Goal: Find specific page/section: Find specific page/section

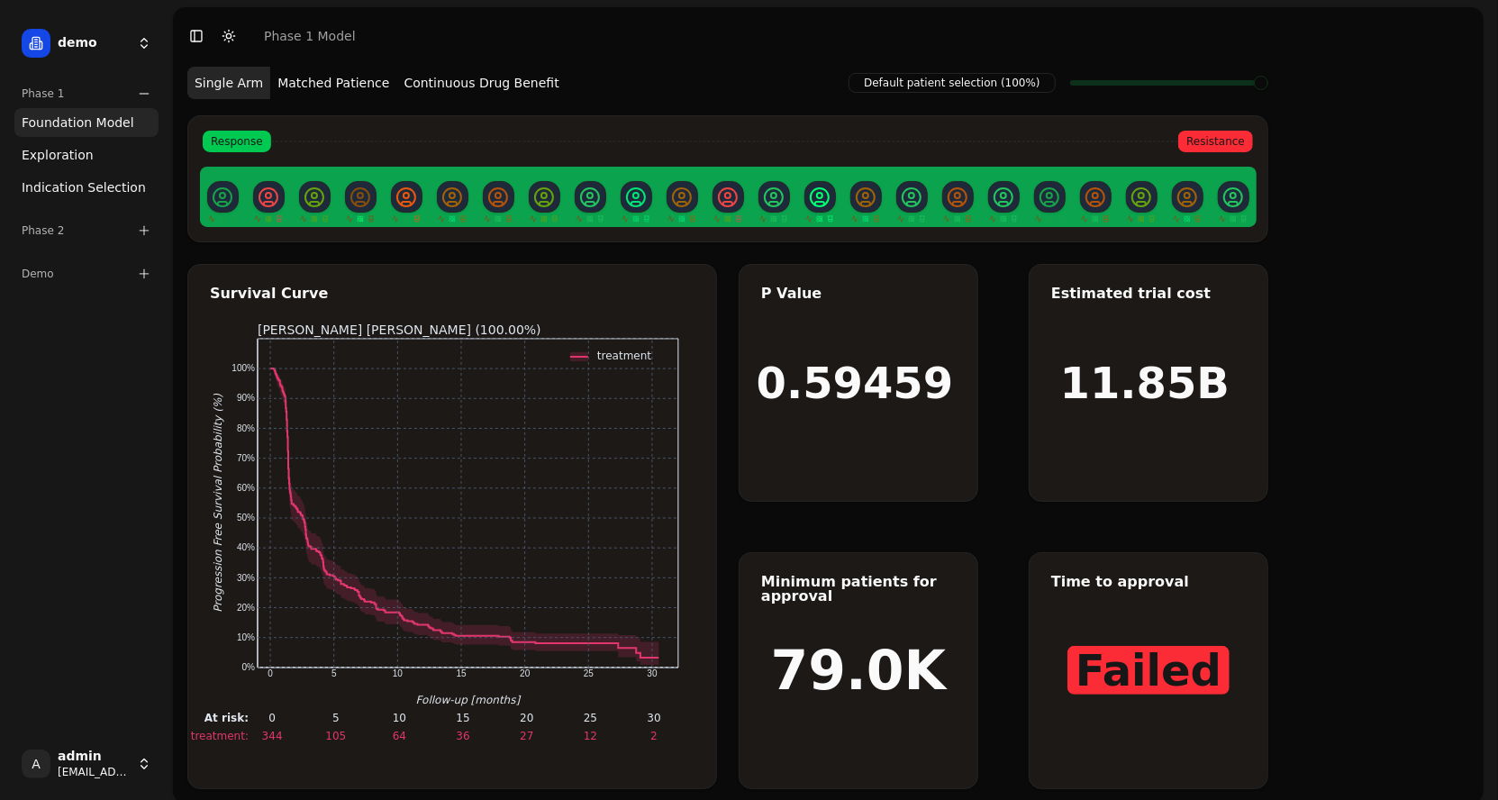
click at [106, 233] on div "Phase 2" at bounding box center [86, 230] width 144 height 29
click at [101, 265] on span "Foundation Model" at bounding box center [78, 259] width 113 height 18
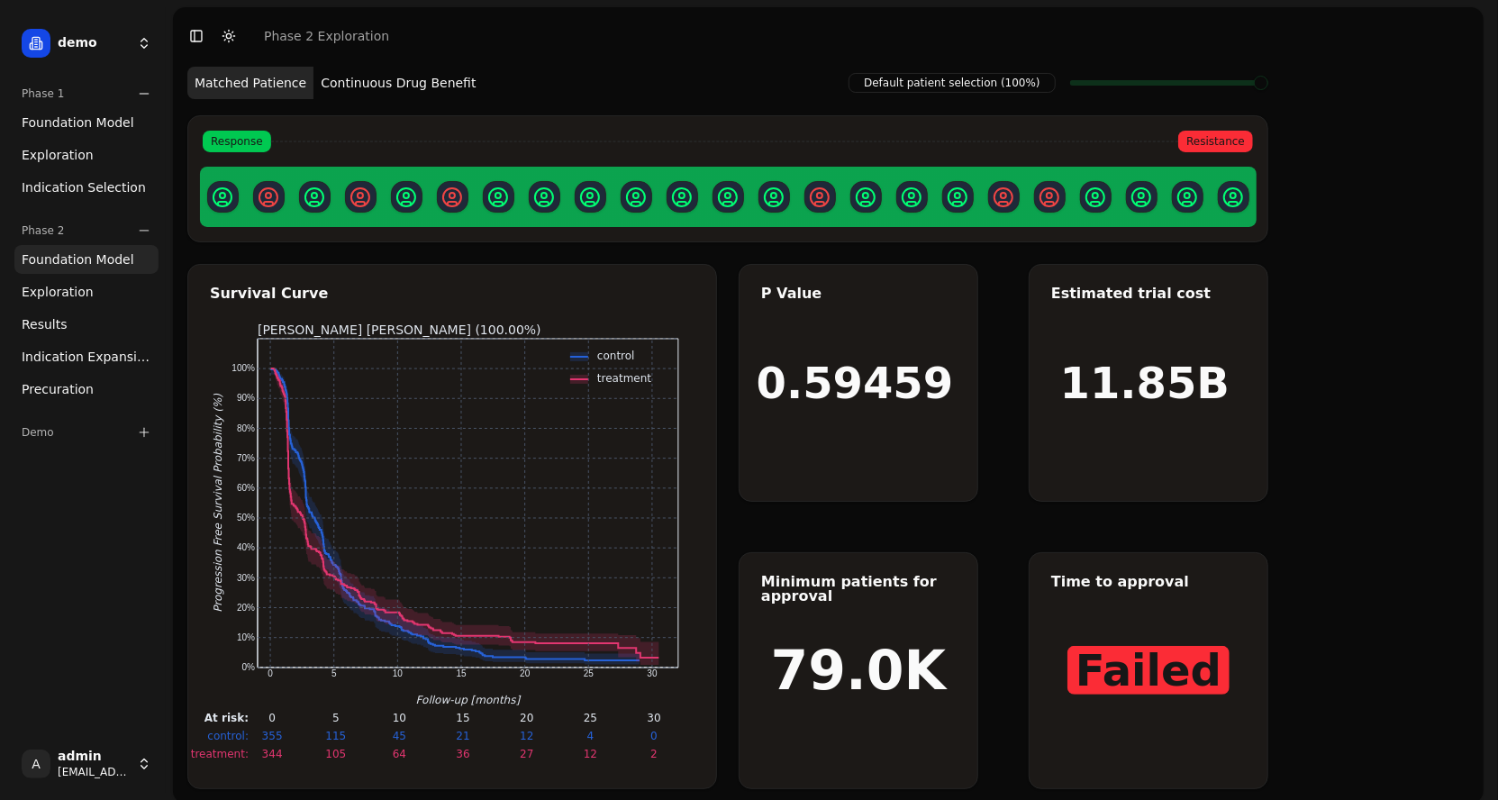
click at [92, 287] on link "Exploration" at bounding box center [86, 291] width 144 height 29
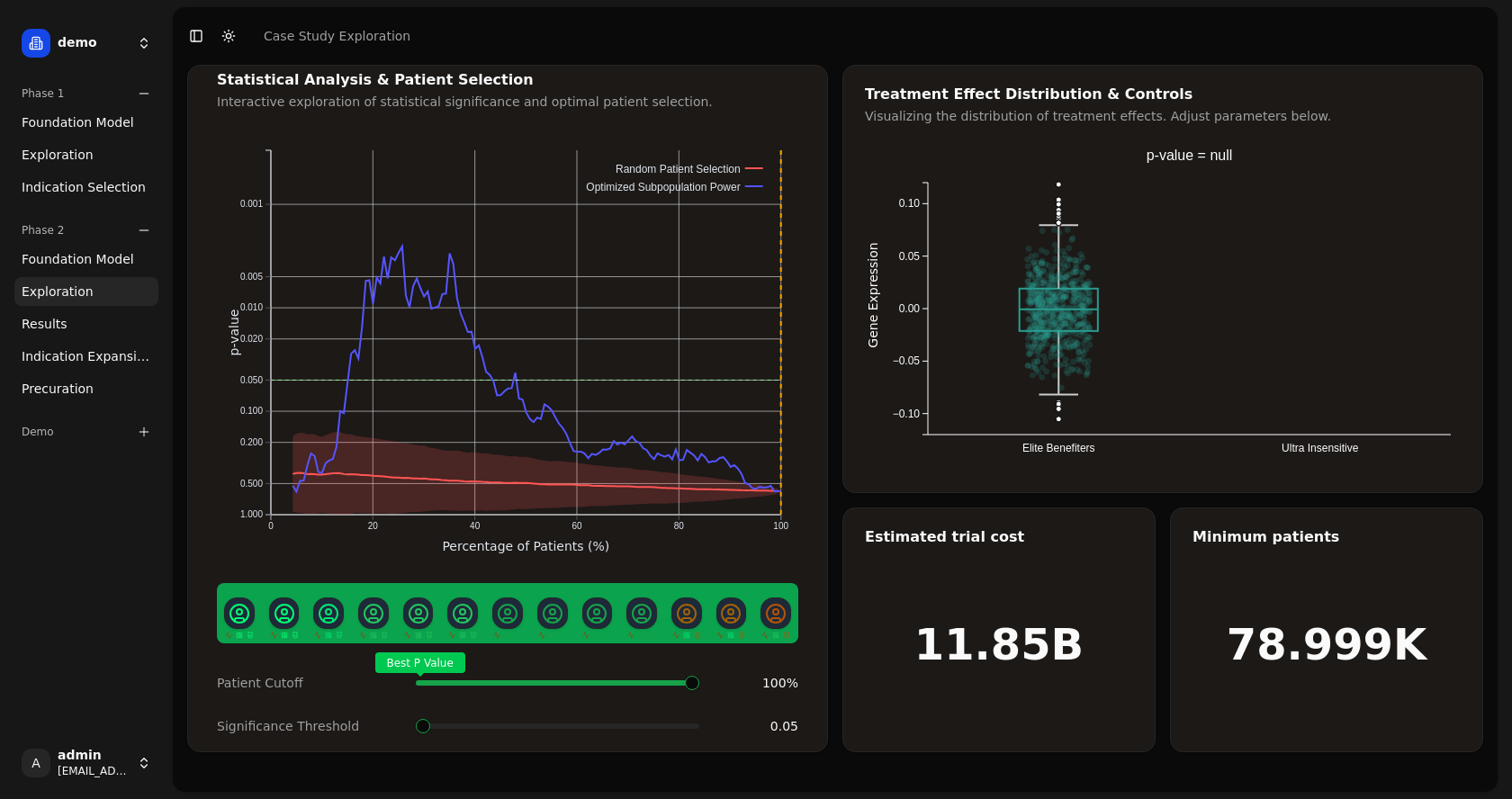
click at [76, 332] on link "Results" at bounding box center [86, 324] width 144 height 29
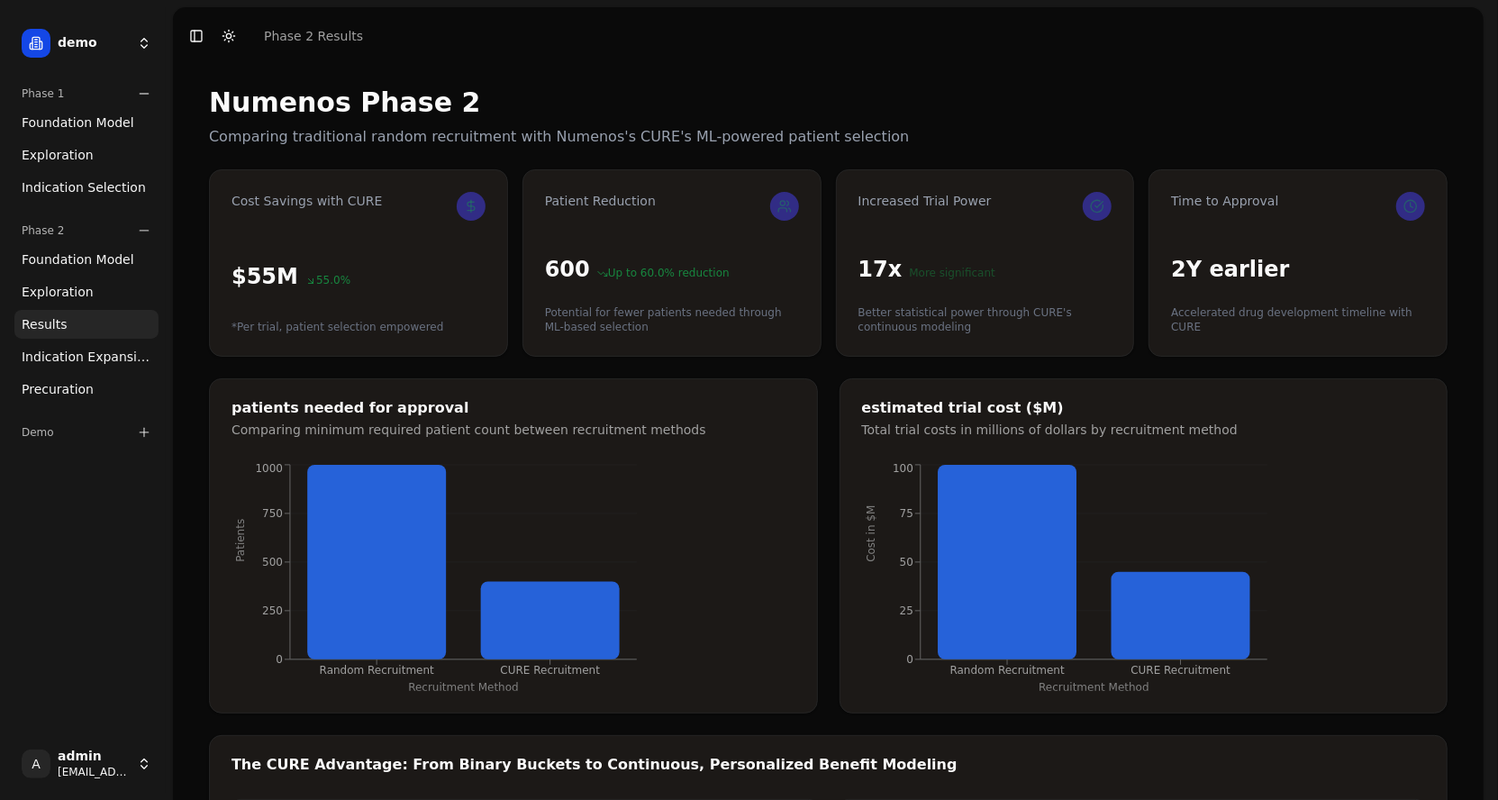
click at [77, 371] on ul "Foundation Model Exploration Dosage Effect Results Indication Expansion Precura…" at bounding box center [86, 324] width 144 height 159
click at [87, 362] on span "Indication Expansion" at bounding box center [87, 357] width 130 height 18
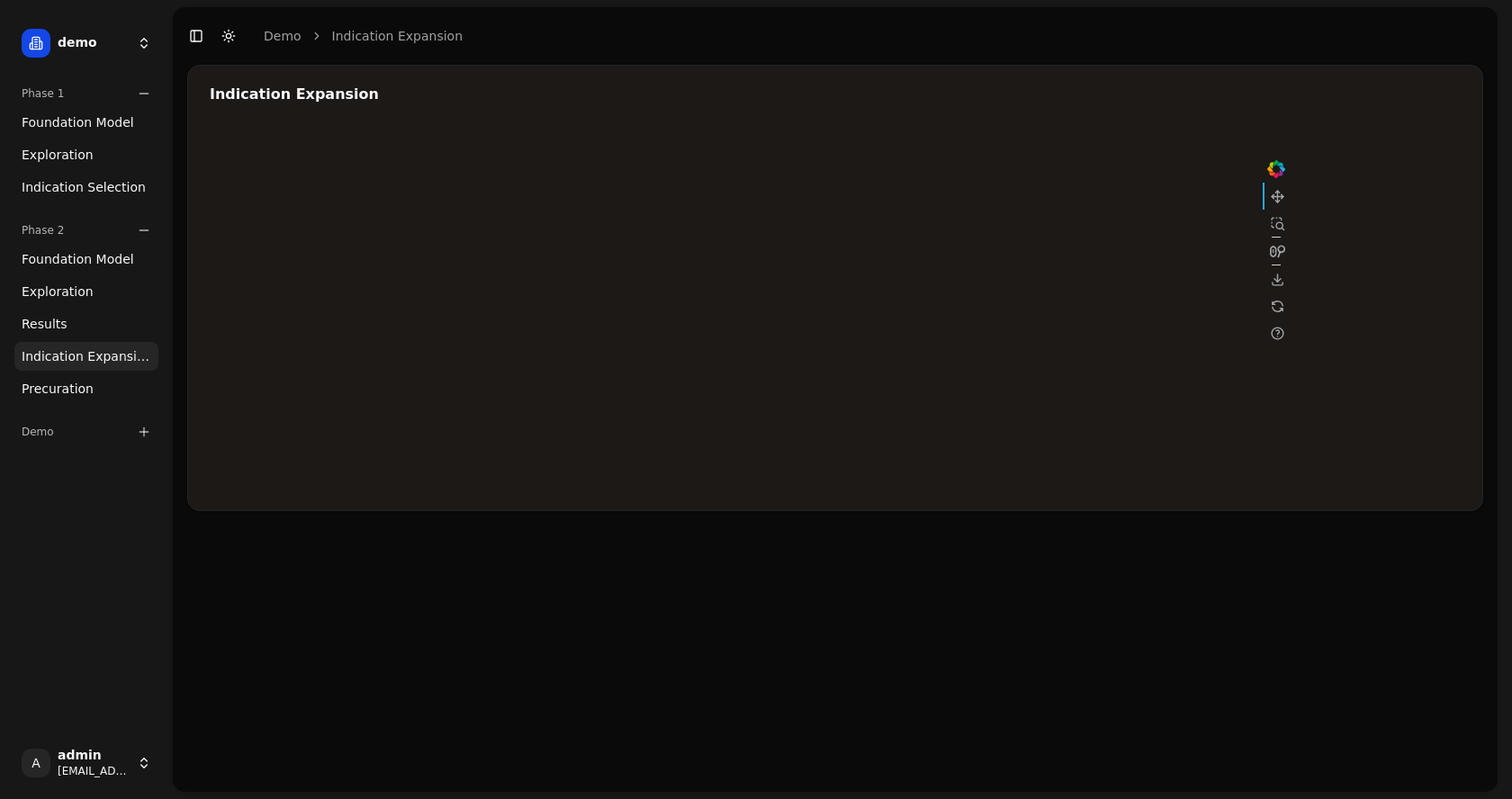
click at [77, 390] on span "Precuration" at bounding box center [58, 389] width 72 height 18
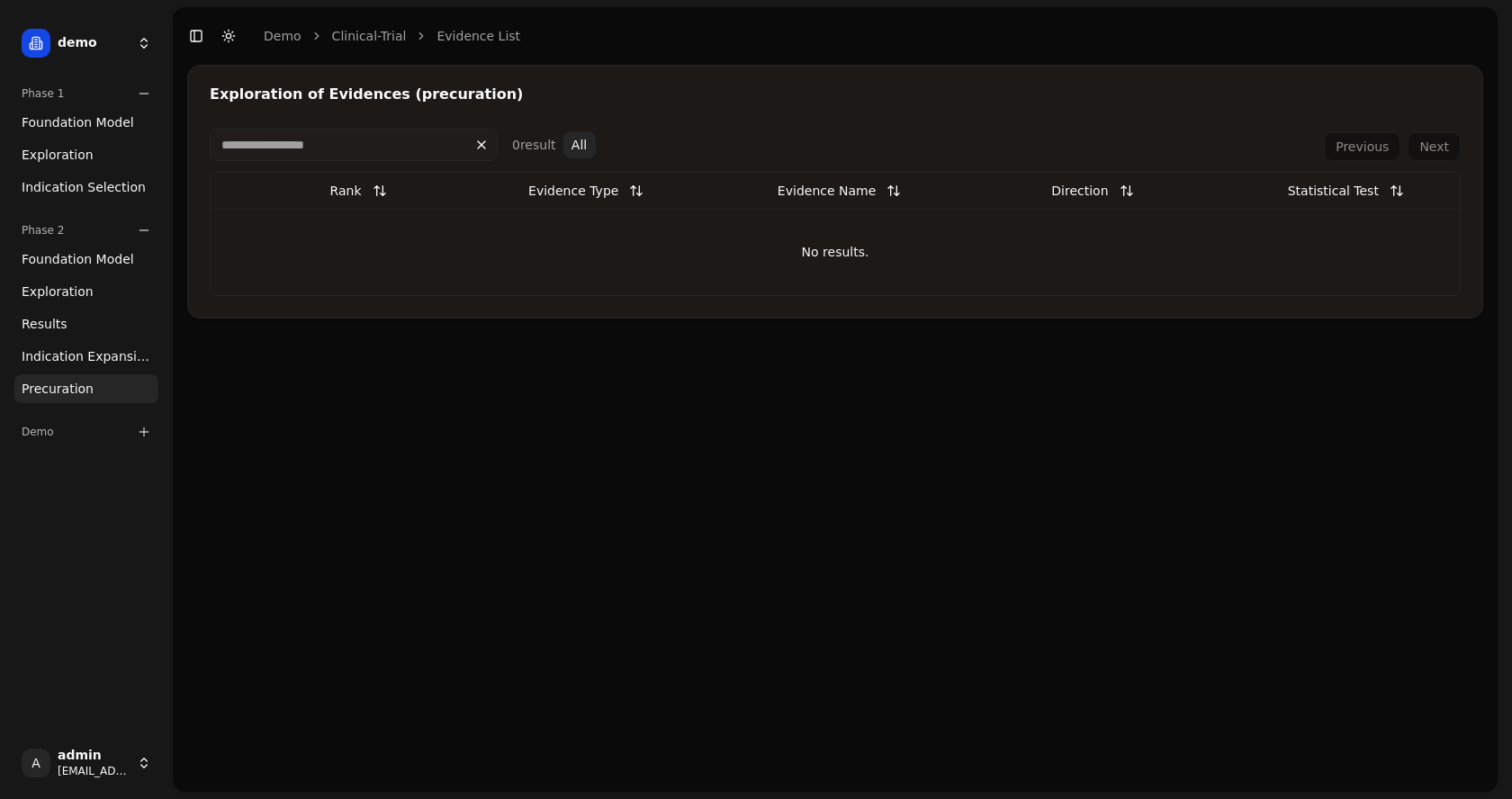
click at [57, 427] on div "Demo" at bounding box center [86, 431] width 144 height 29
click at [80, 520] on span "Evidences" at bounding box center [76, 521] width 64 height 18
